Goal: Task Accomplishment & Management: Manage account settings

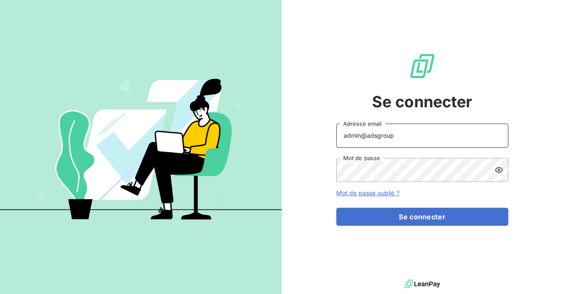
click at [416, 135] on input "admin@adsgroup" at bounding box center [422, 136] width 172 height 24
type input "admin@matexlabfrance"
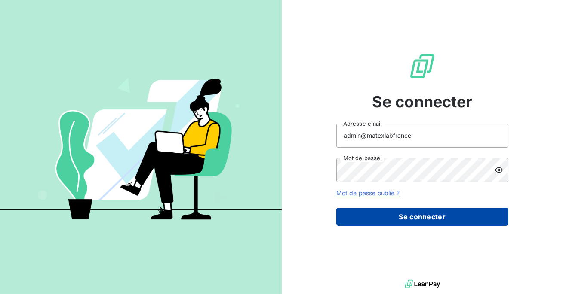
click at [405, 215] on button "Se connecter" at bounding box center [422, 217] width 172 height 18
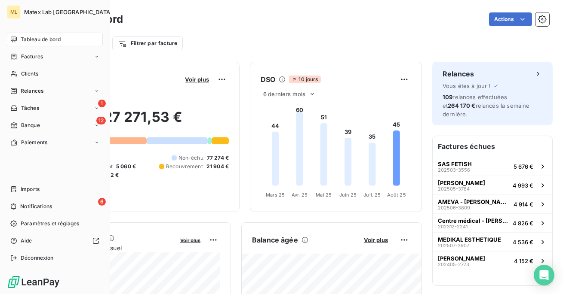
click at [24, 189] on span "Imports" at bounding box center [30, 190] width 19 height 8
click at [31, 254] on div "Déconnexion" at bounding box center [55, 258] width 96 height 14
